Goal: Information Seeking & Learning: Learn about a topic

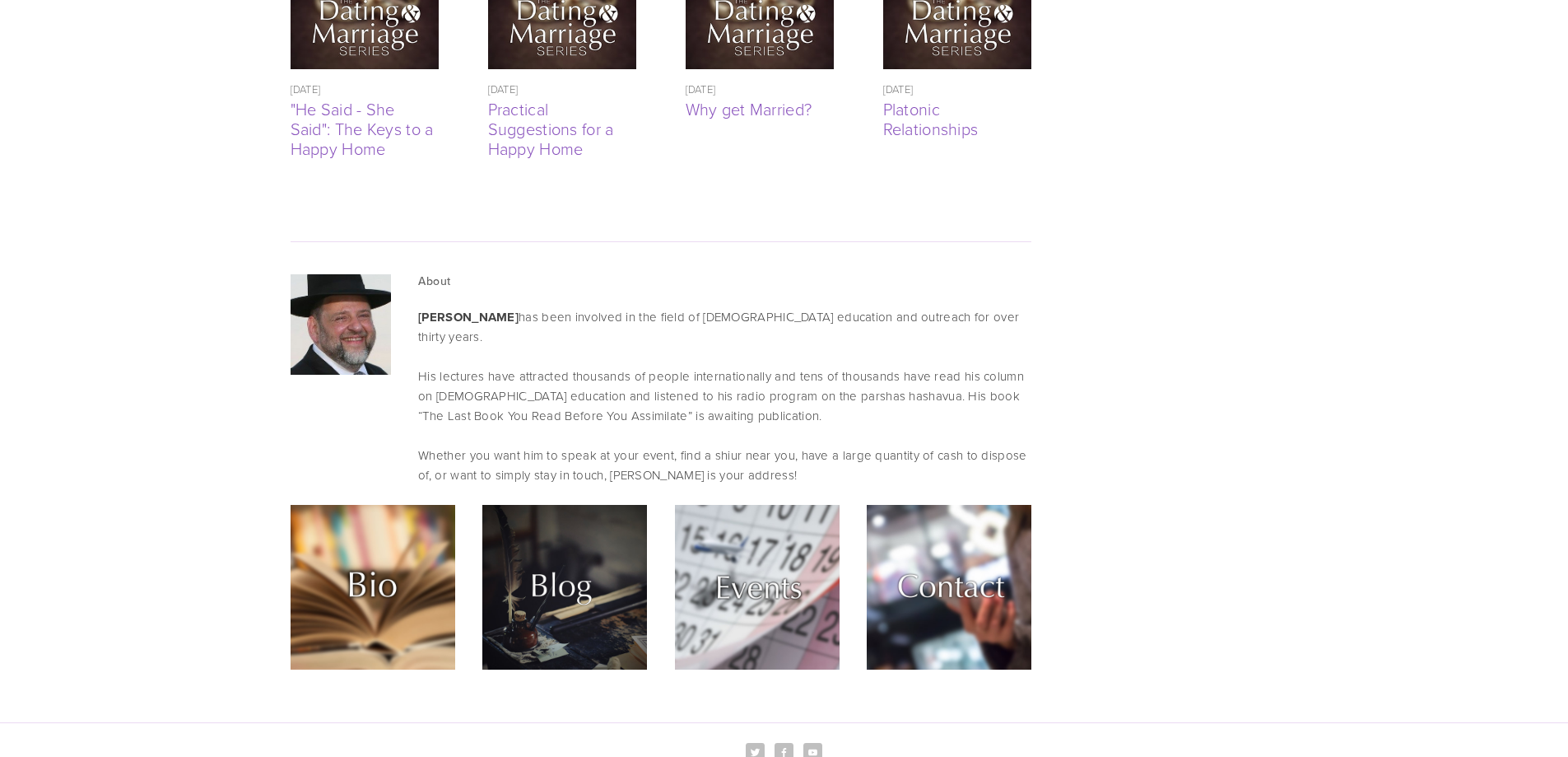
scroll to position [3705, 0]
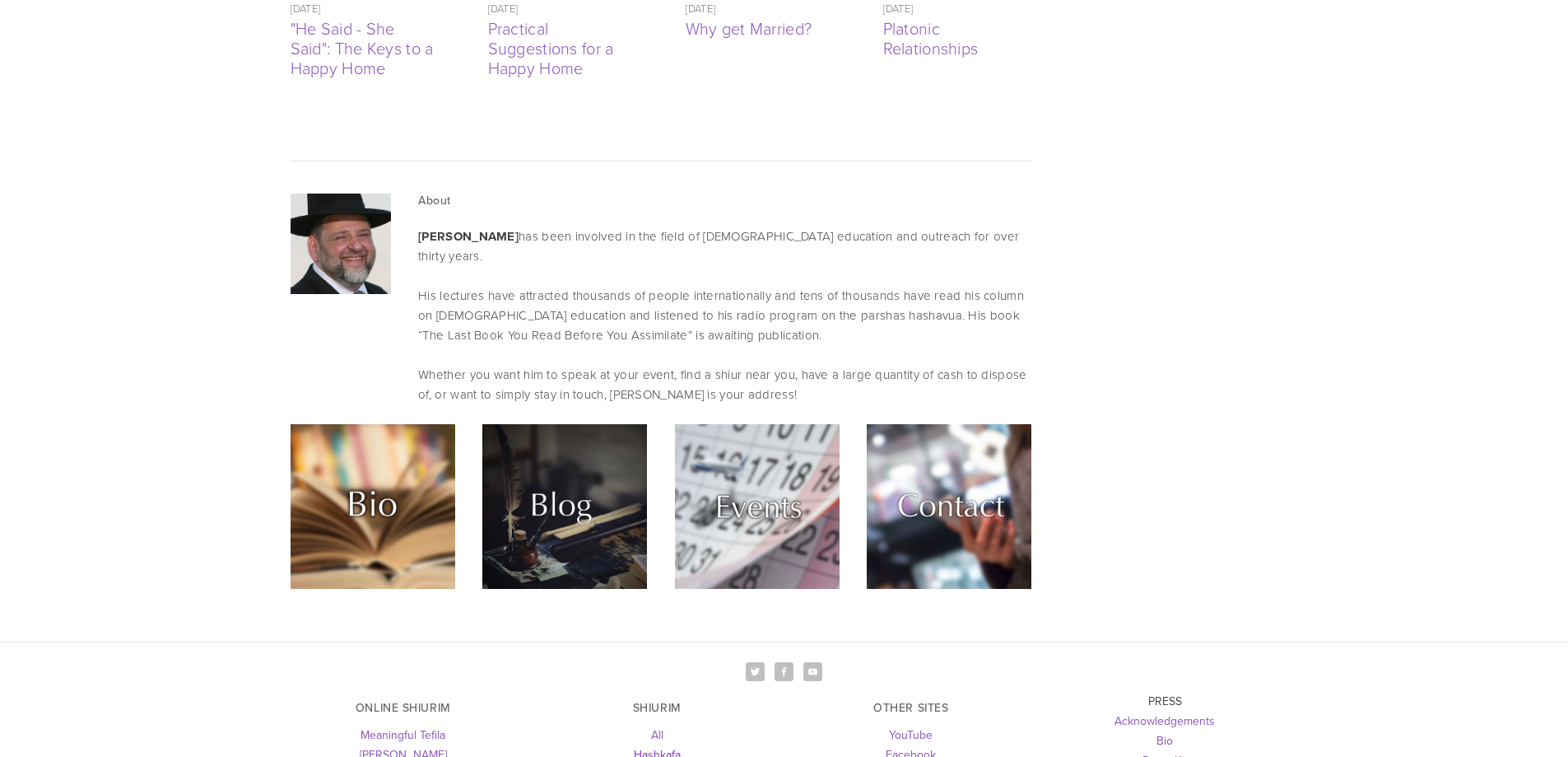
click at [664, 746] on link "Hashkafa" at bounding box center [657, 754] width 47 height 17
click at [362, 426] on img at bounding box center [373, 506] width 165 height 165
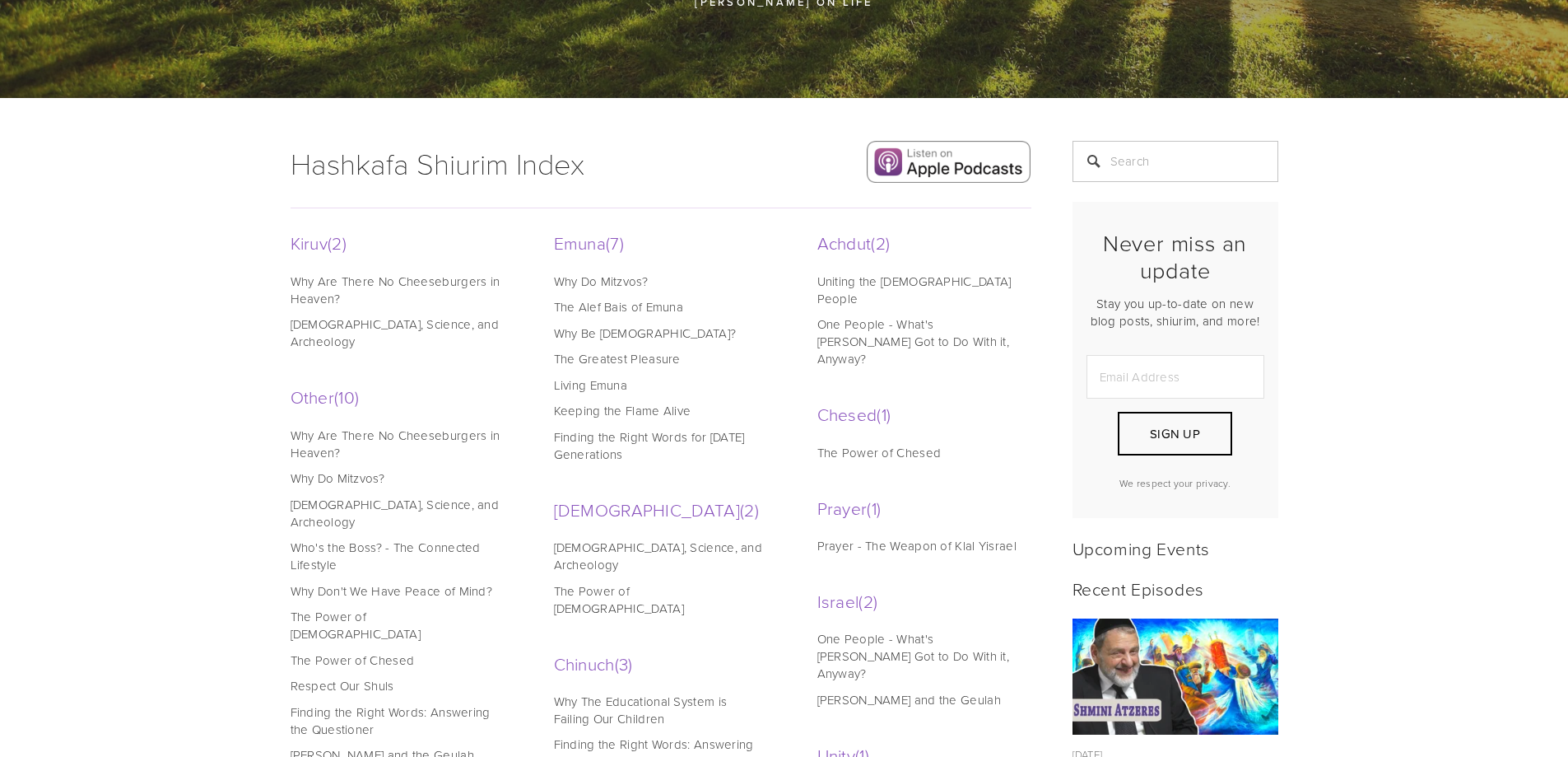
scroll to position [165, 0]
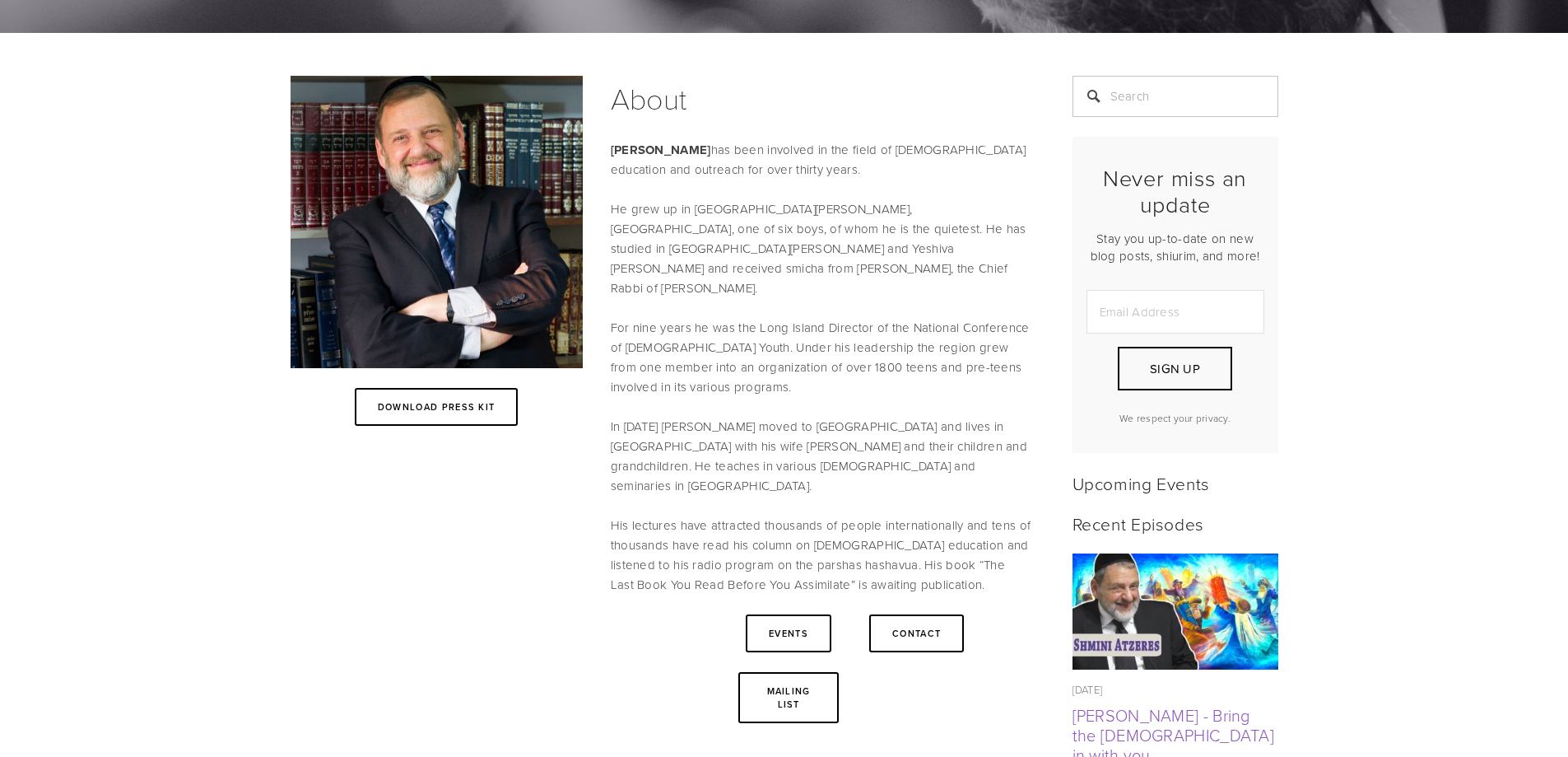
scroll to position [247, 0]
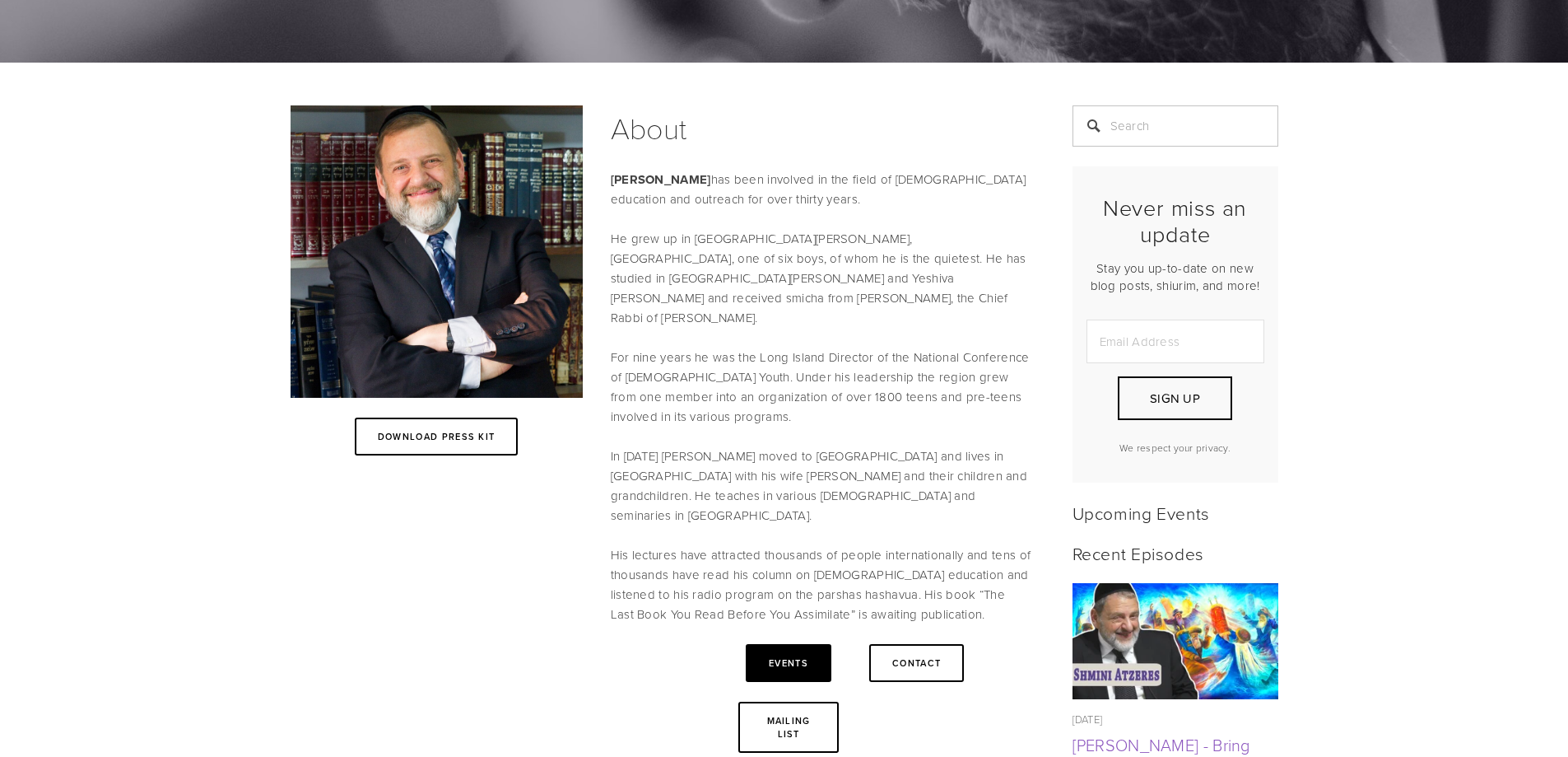
click at [803, 643] on link "Events" at bounding box center [788, 662] width 86 height 38
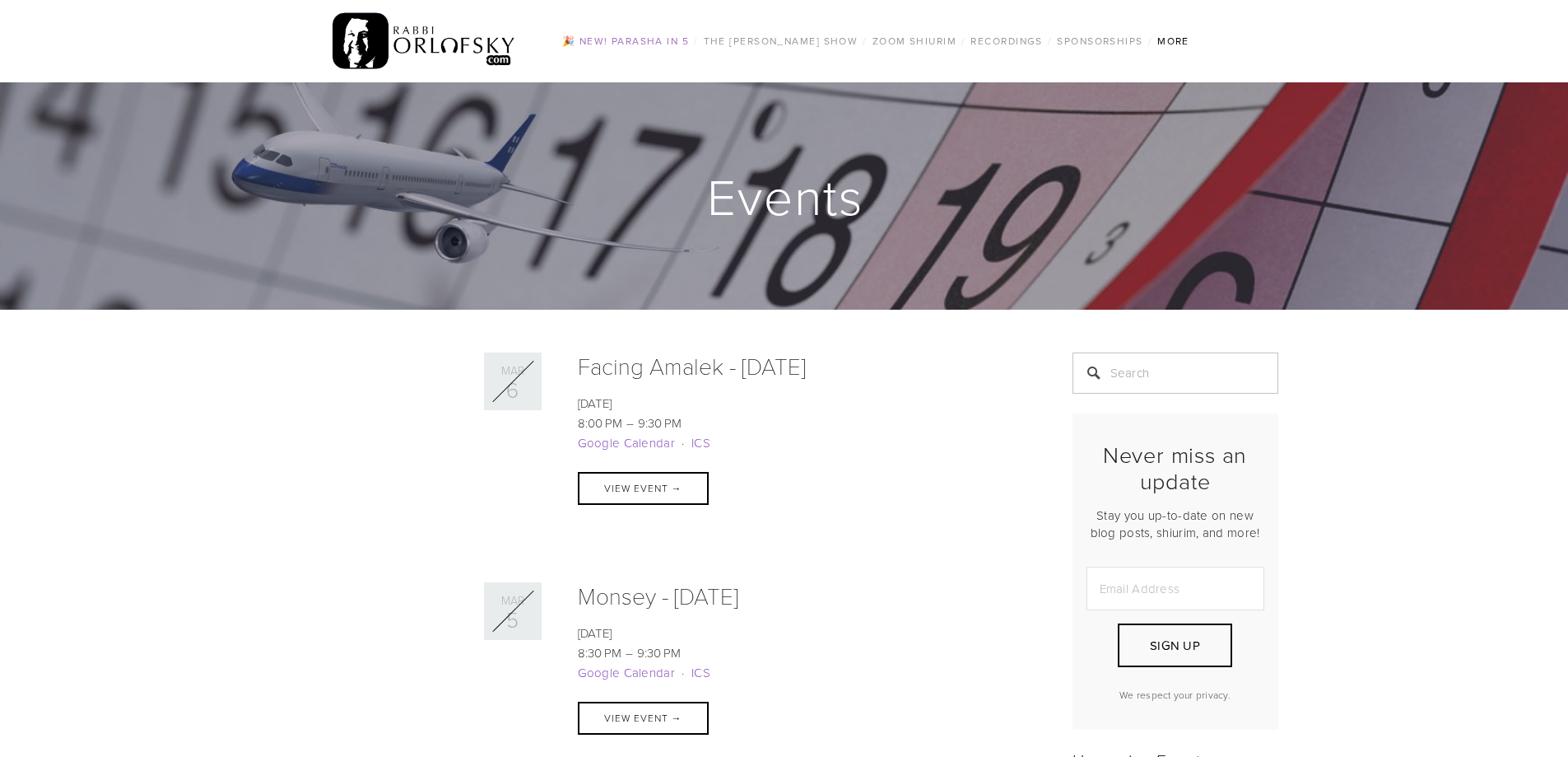
click at [634, 43] on link "🎉 NEW! Parasha in 5" at bounding box center [625, 41] width 137 height 22
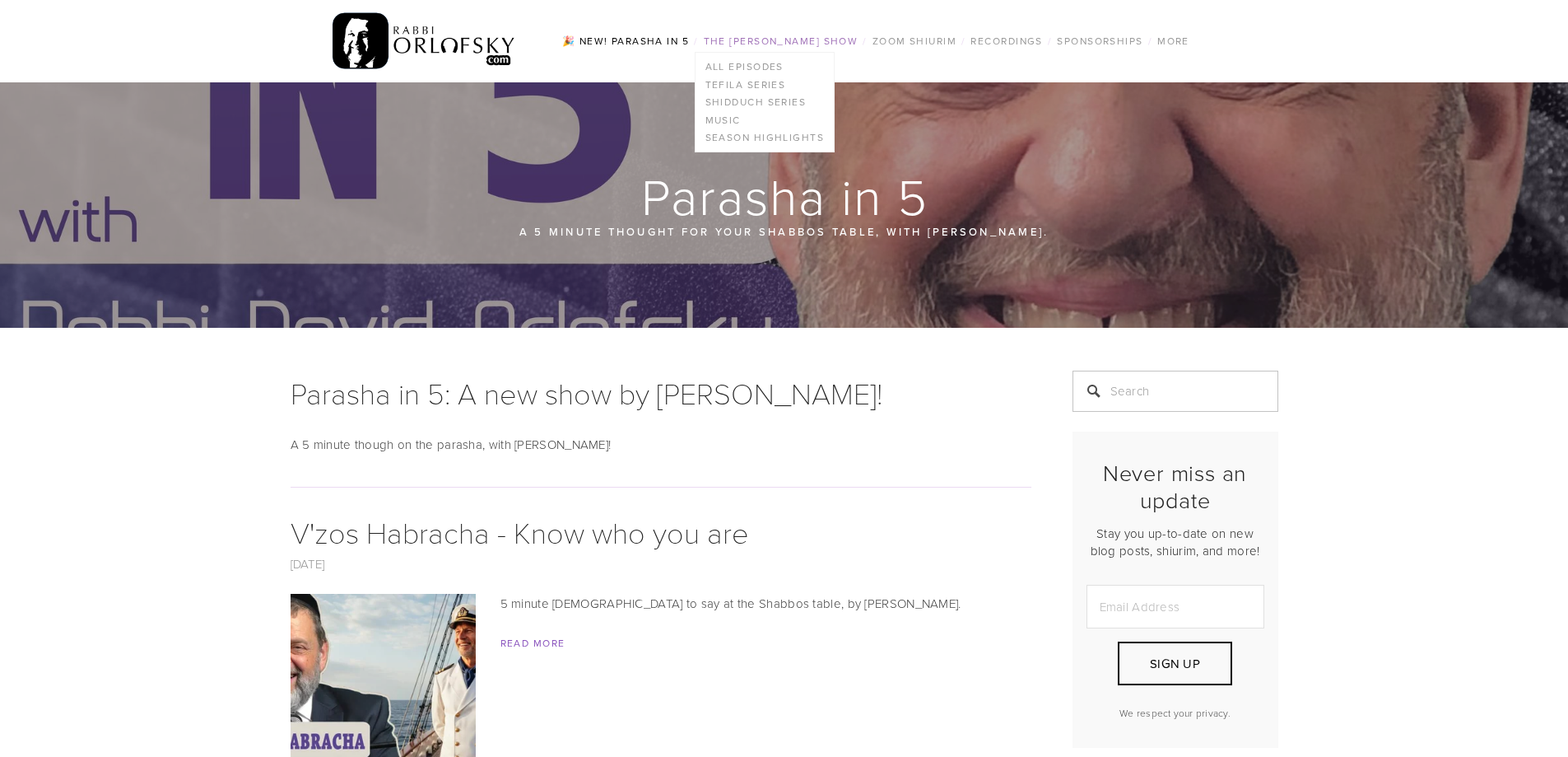
click at [749, 38] on link "The [PERSON_NAME] Show" at bounding box center [781, 41] width 165 height 22
click at [746, 59] on link "All Episodes" at bounding box center [765, 66] width 138 height 18
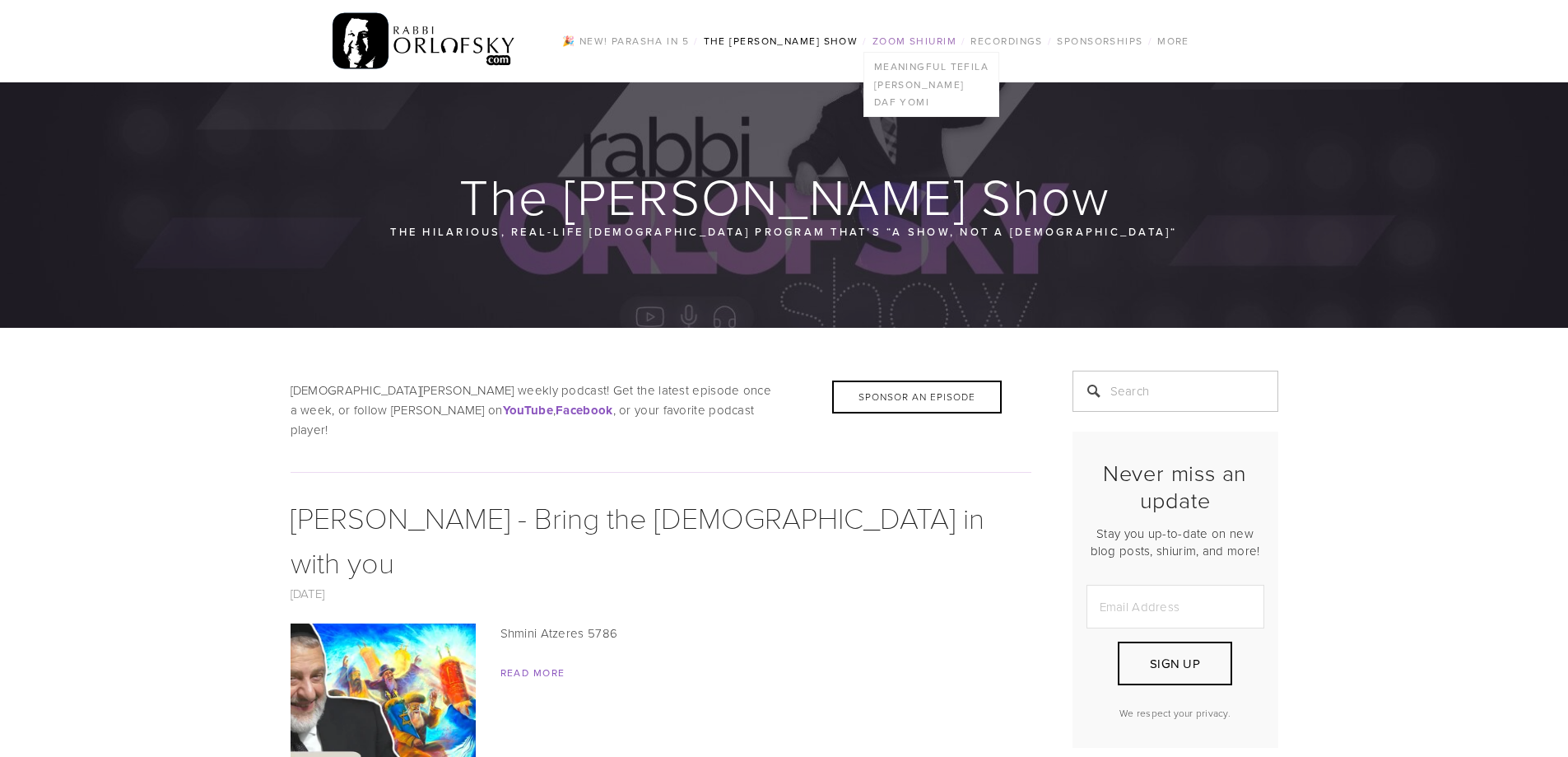
click at [927, 42] on link "Zoom Shiurim" at bounding box center [914, 41] width 93 height 22
click at [923, 36] on link "Zoom Shiurim" at bounding box center [914, 41] width 93 height 22
click at [911, 100] on link "Daf Yomi" at bounding box center [932, 102] width 134 height 18
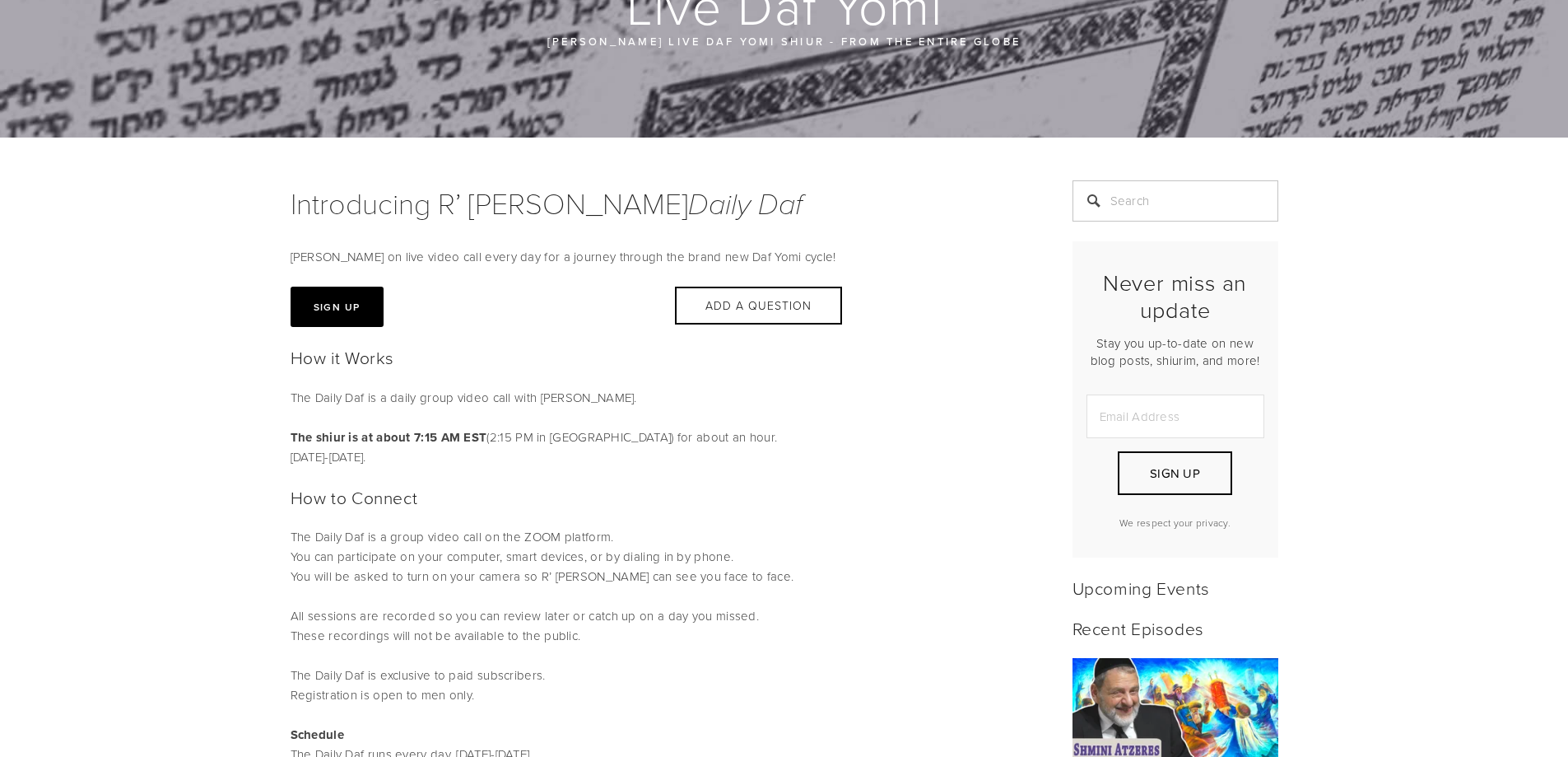
scroll to position [165, 0]
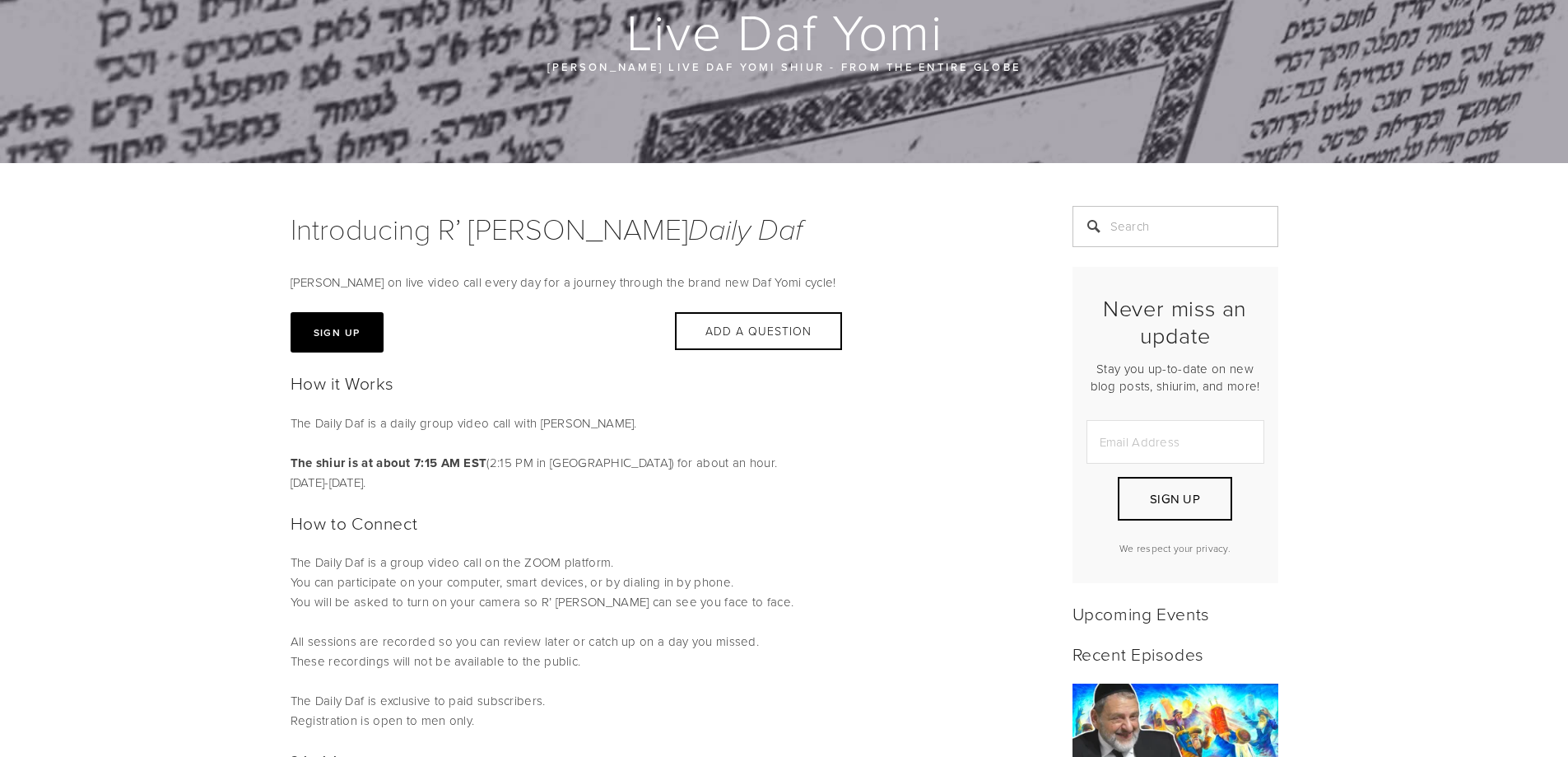
click at [334, 334] on button "Sign Up" at bounding box center [337, 332] width 93 height 40
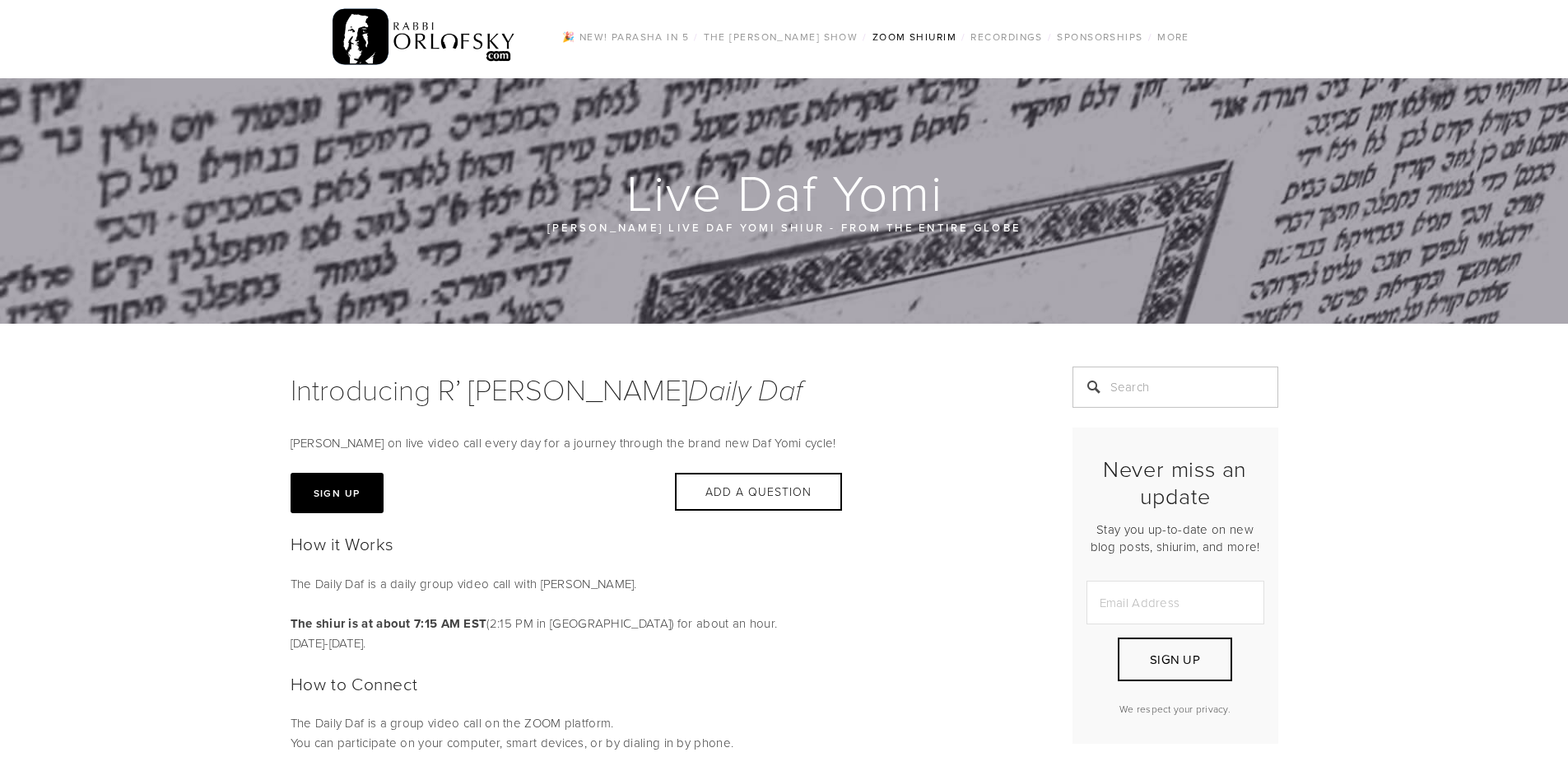
scroll to position [0, 0]
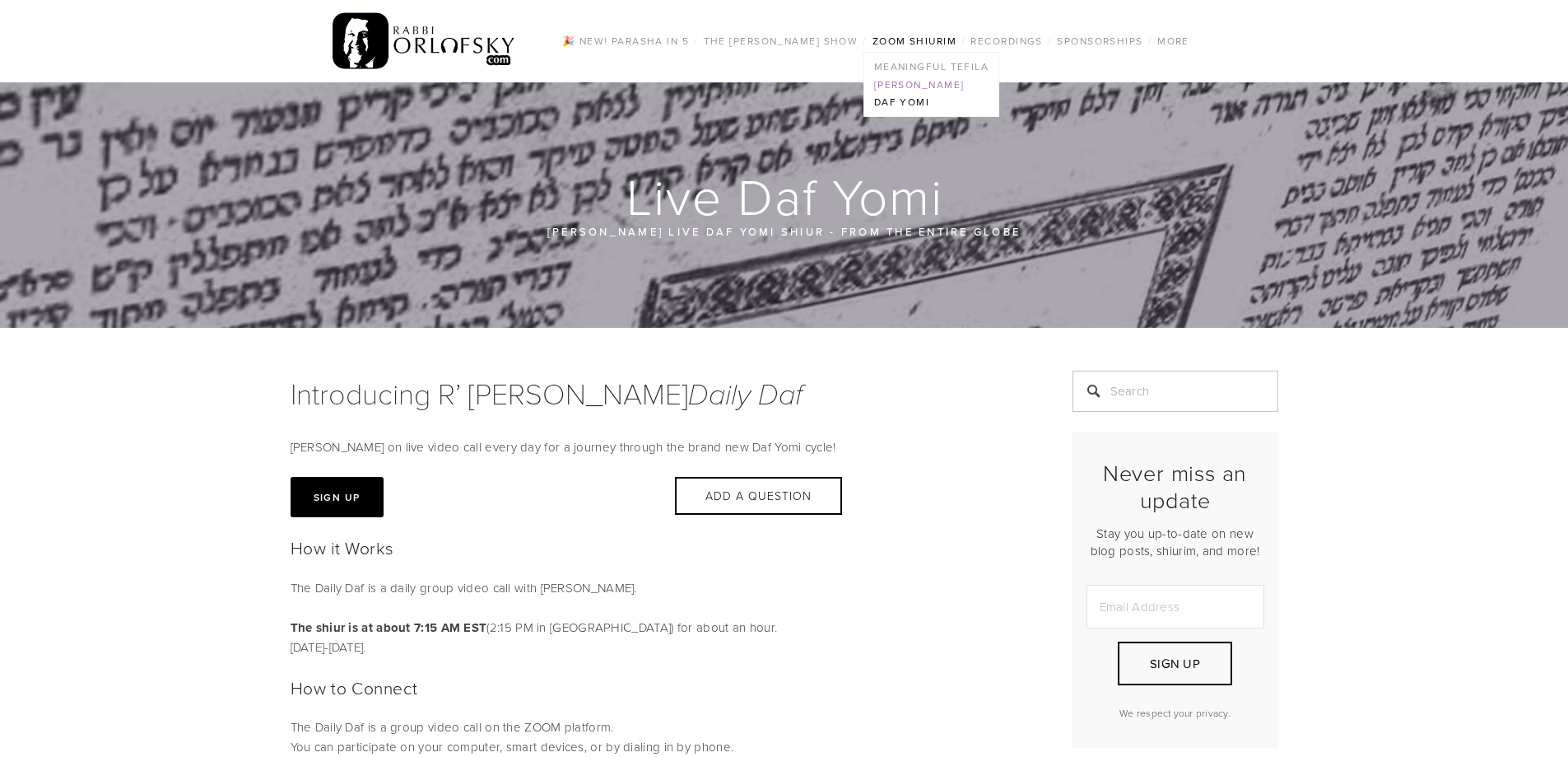
click at [900, 81] on link "[PERSON_NAME]" at bounding box center [932, 85] width 134 height 18
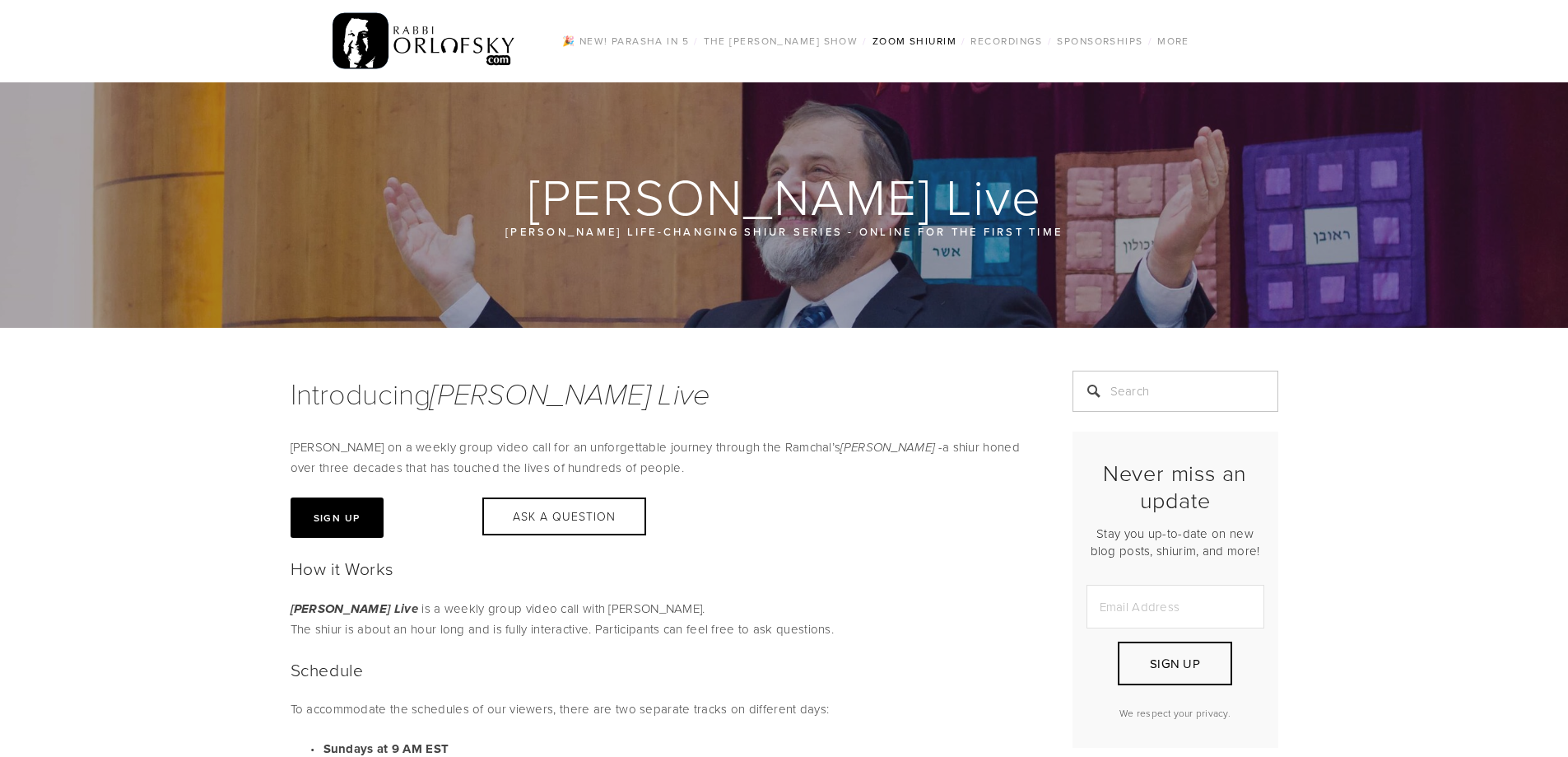
click at [339, 507] on button "Sign Up" at bounding box center [337, 518] width 93 height 40
click at [910, 64] on link "Meaningful Tefila" at bounding box center [932, 66] width 134 height 18
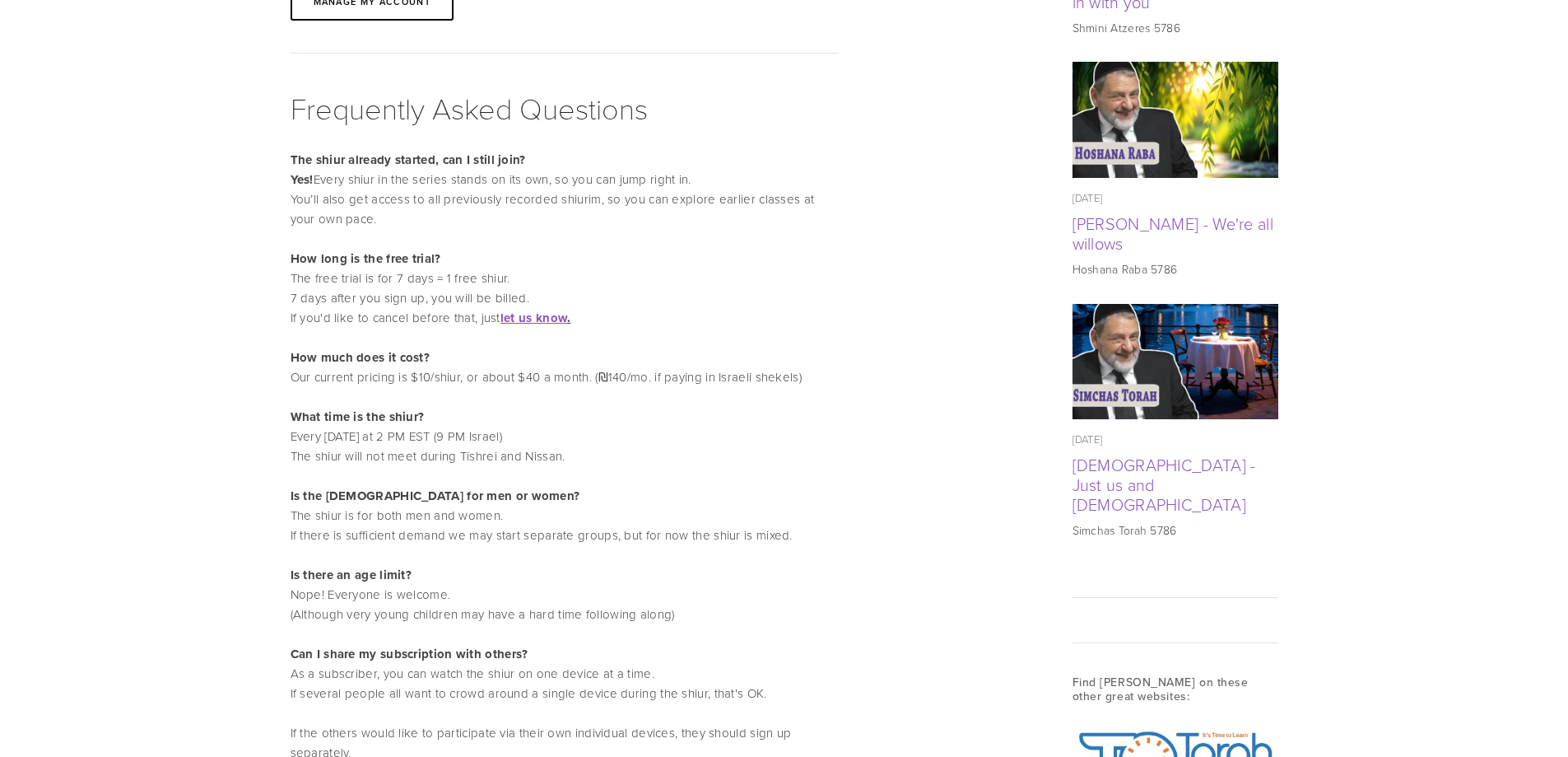
scroll to position [1070, 0]
